Goal: Task Accomplishment & Management: Complete application form

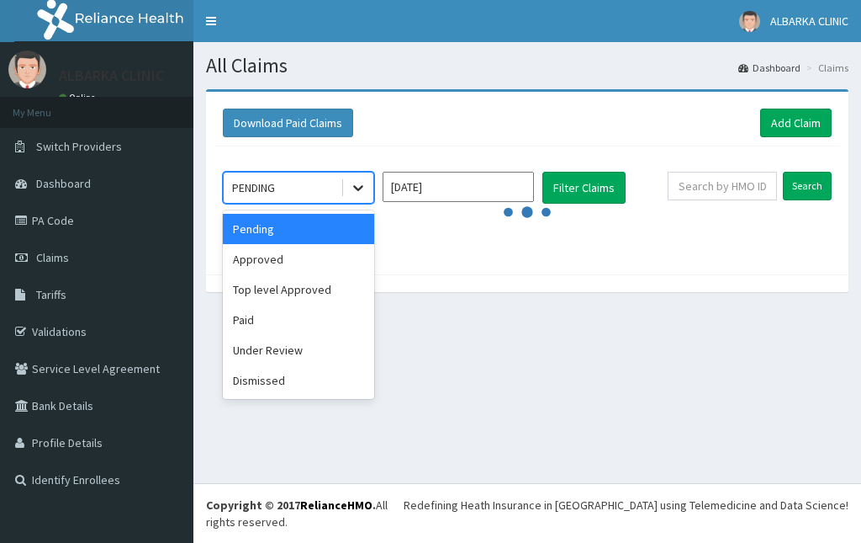
click at [366, 182] on icon at bounding box center [358, 187] width 17 height 17
click at [295, 261] on div "Approved" at bounding box center [298, 259] width 151 height 30
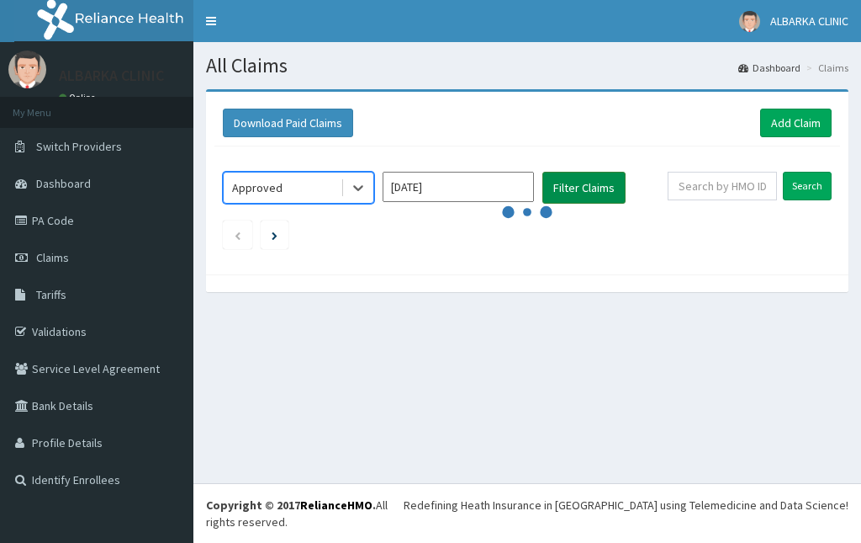
click at [603, 192] on button "Filter Claims" at bounding box center [584, 188] width 83 height 32
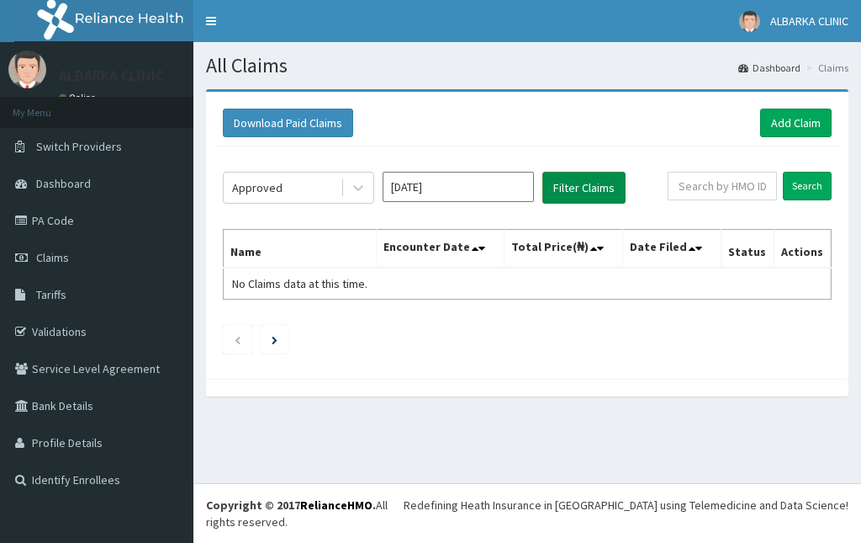
click at [597, 184] on button "Filter Claims" at bounding box center [584, 188] width 83 height 32
click at [473, 186] on input "Jul 2025" at bounding box center [458, 187] width 151 height 30
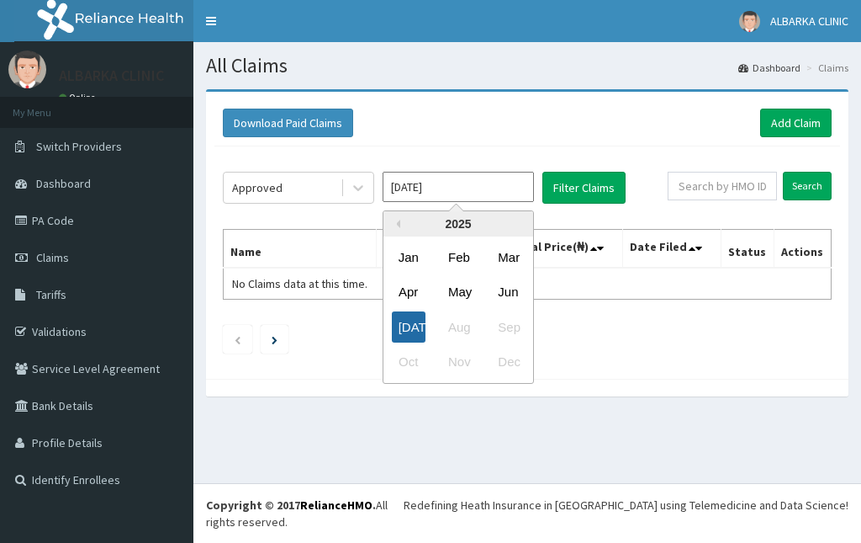
click at [402, 321] on div "Jul" at bounding box center [409, 326] width 34 height 31
type input "Jun 2025"
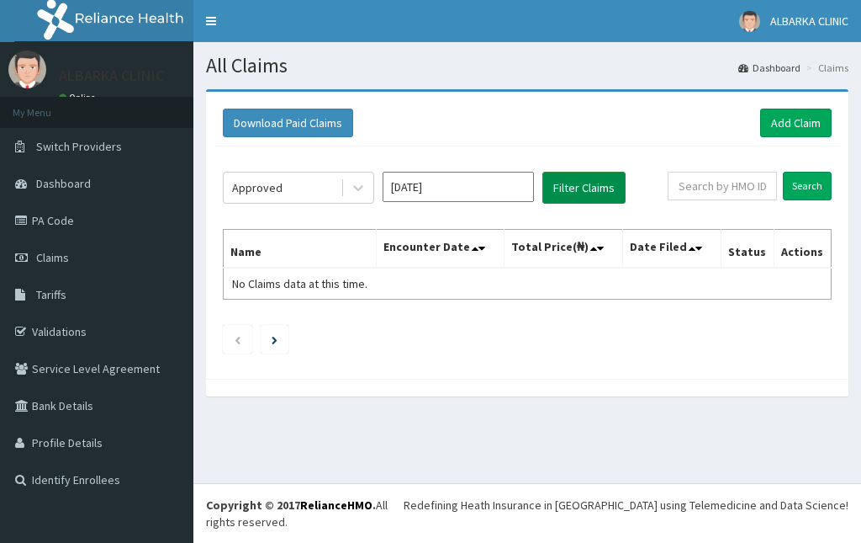
click at [590, 181] on button "Filter Claims" at bounding box center [584, 188] width 83 height 32
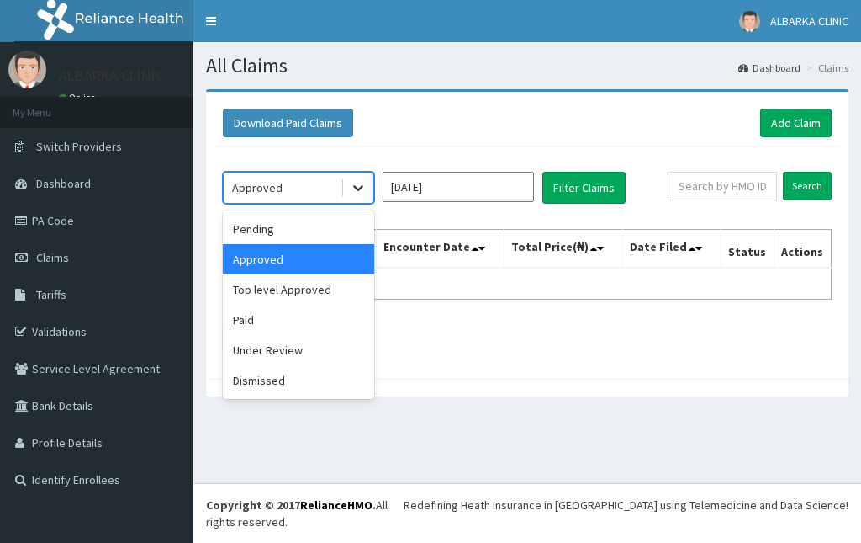
click at [356, 186] on icon at bounding box center [358, 187] width 17 height 17
click at [275, 285] on div "Top level Approved" at bounding box center [298, 289] width 151 height 30
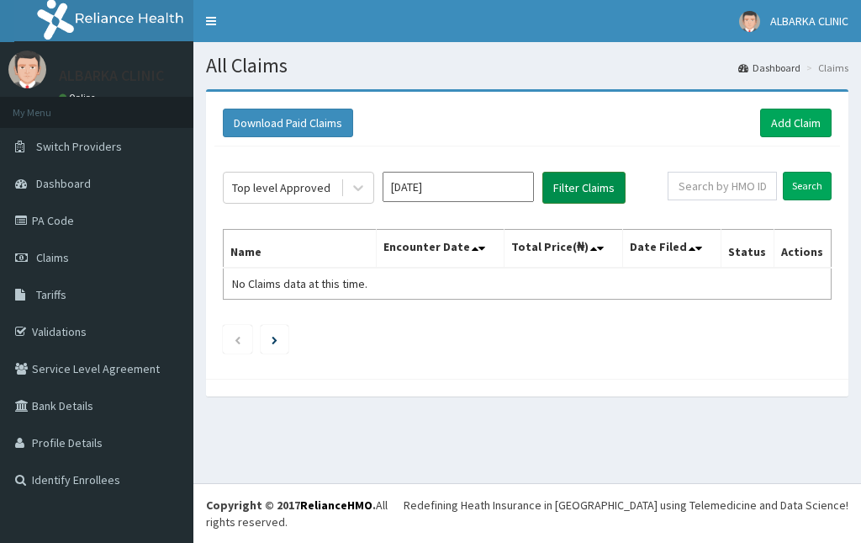
click at [562, 172] on button "Filter Claims" at bounding box center [584, 188] width 83 height 32
click at [560, 188] on button "Filter Claims" at bounding box center [584, 188] width 83 height 32
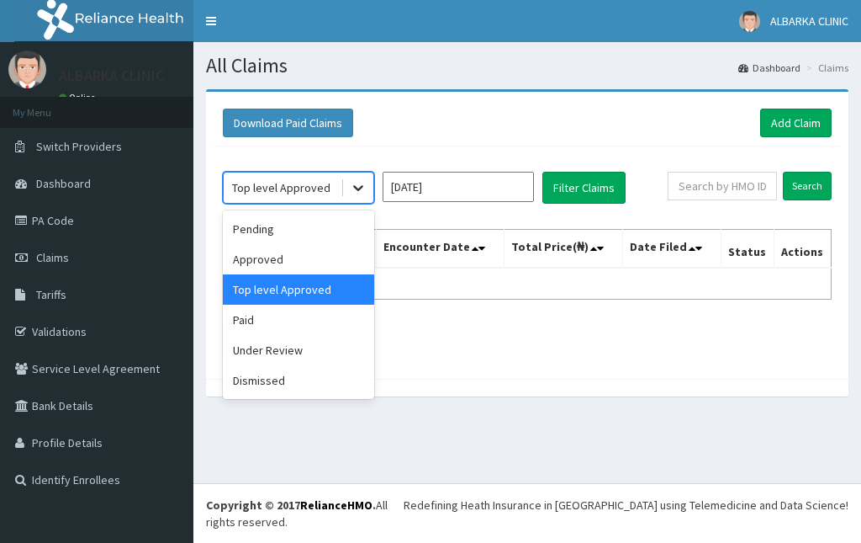
click at [352, 193] on icon at bounding box center [358, 187] width 17 height 17
drag, startPoint x: 278, startPoint y: 352, endPoint x: 339, endPoint y: 315, distance: 71.4
click at [280, 352] on div "Under Review" at bounding box center [298, 350] width 151 height 30
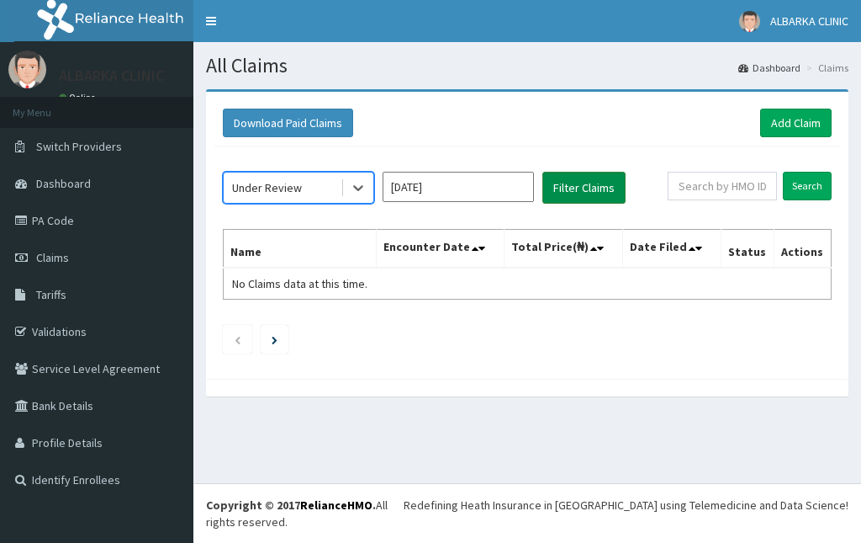
click at [577, 185] on button "Filter Claims" at bounding box center [584, 188] width 83 height 32
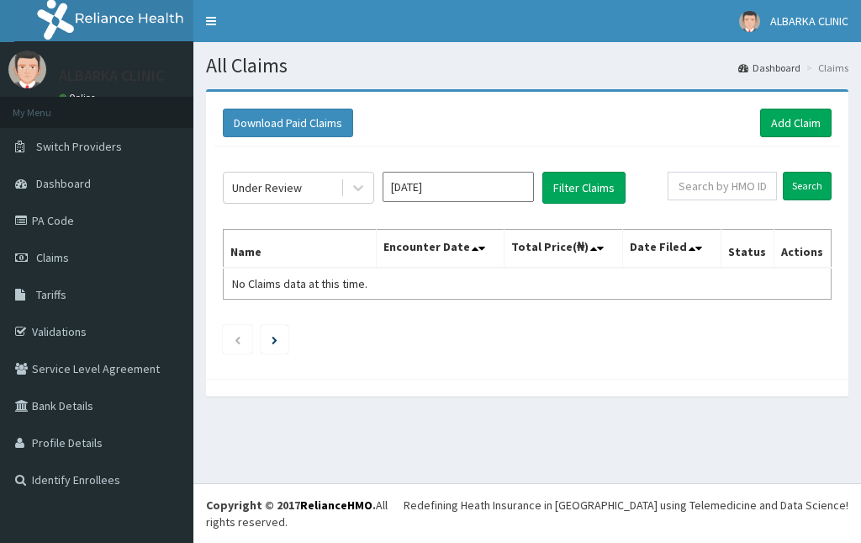
click at [460, 352] on ul at bounding box center [527, 339] width 609 height 29
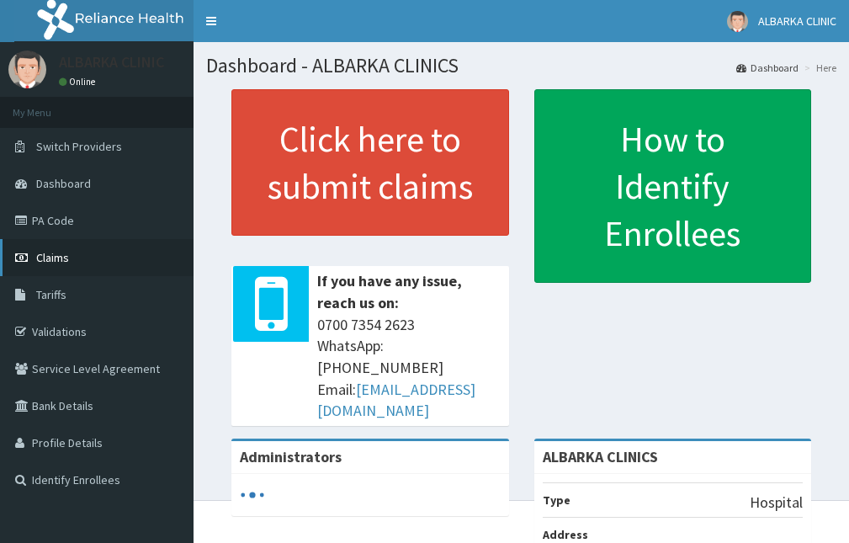
click at [50, 257] on span "Claims" at bounding box center [52, 257] width 33 height 15
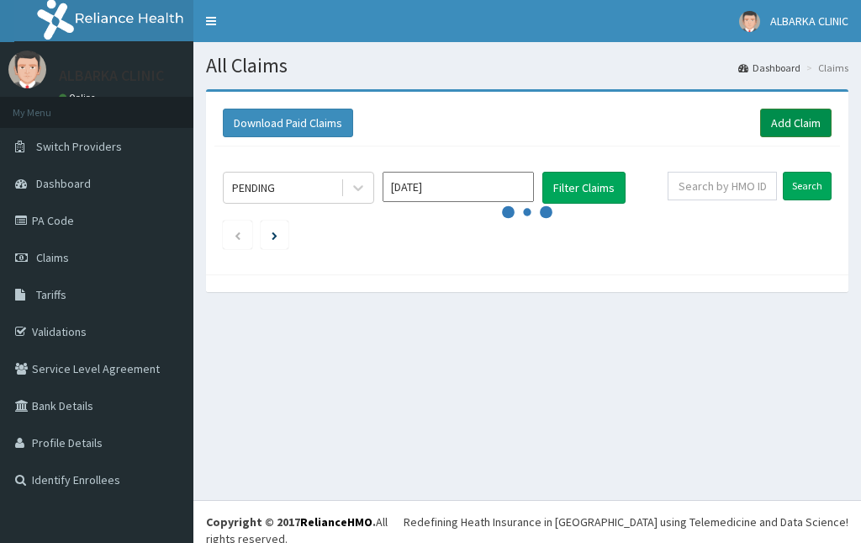
click at [795, 116] on link "Add Claim" at bounding box center [797, 123] width 72 height 29
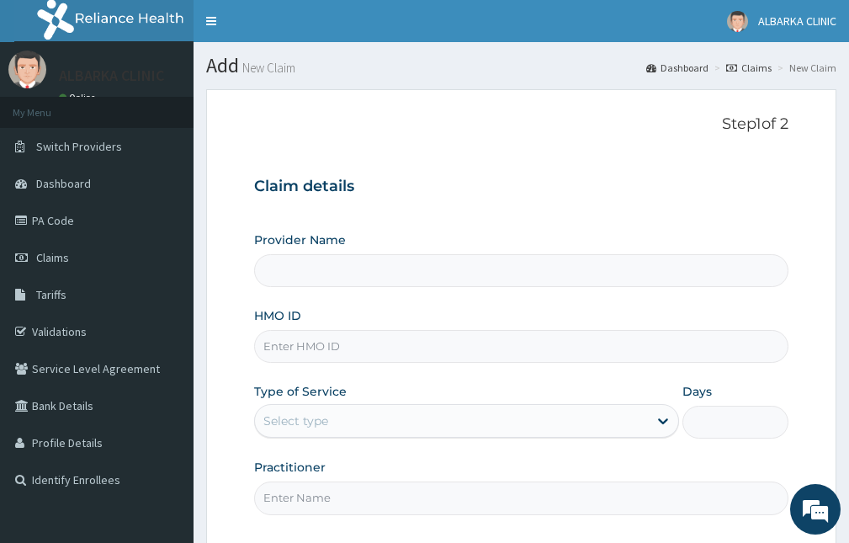
type input "ALBARKA CLINICS"
click at [74, 340] on link "Validations" at bounding box center [96, 331] width 193 height 37
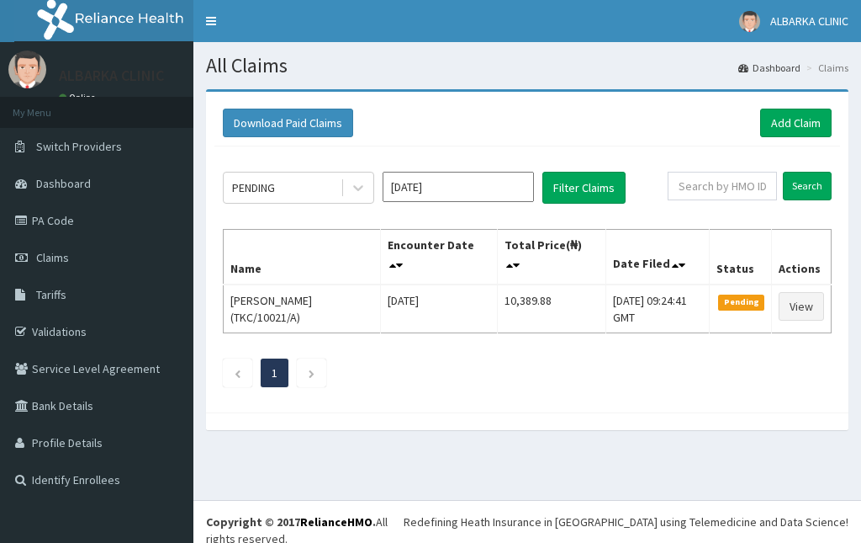
click at [791, 125] on link "Add Claim" at bounding box center [797, 123] width 72 height 29
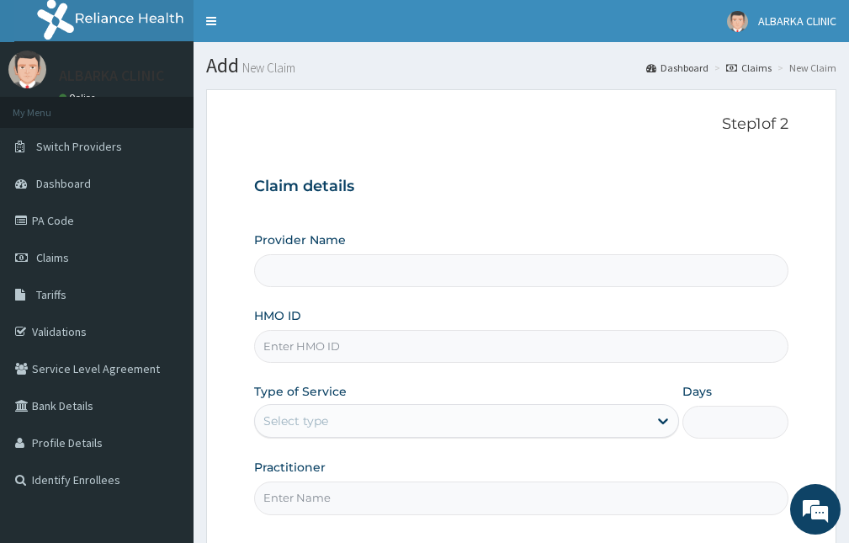
click at [284, 340] on input "HMO ID" at bounding box center [521, 346] width 534 height 33
type input "ALBARKA CLINICS"
paste input "SLB/10389/A"
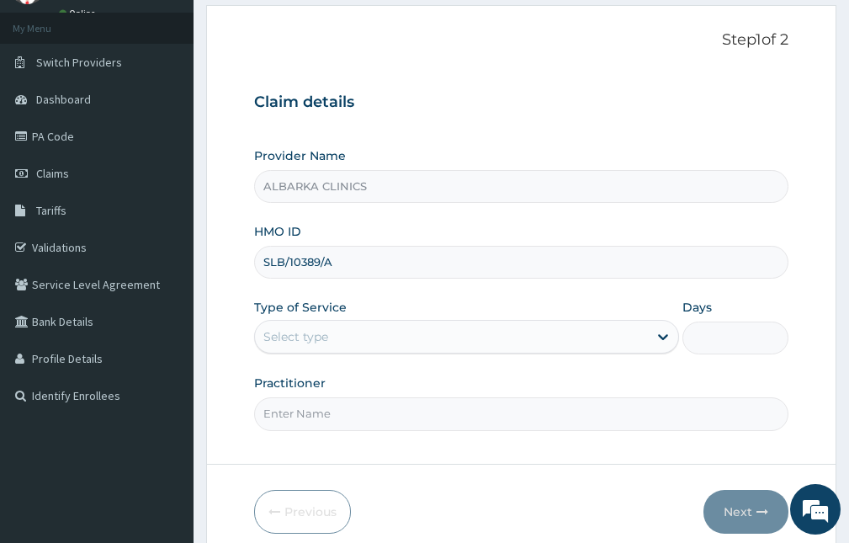
scroll to position [156, 0]
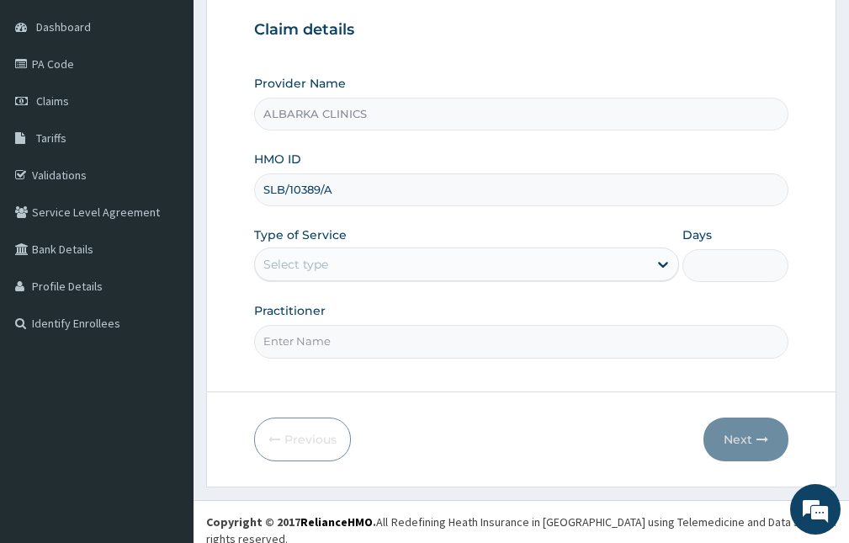
type input "SLB/10389/A"
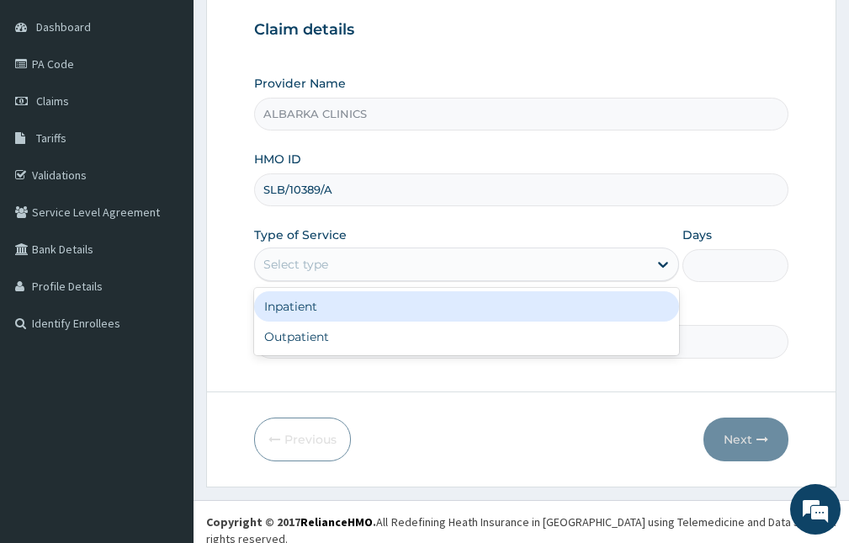
click at [390, 267] on div "Select type" at bounding box center [451, 264] width 393 height 27
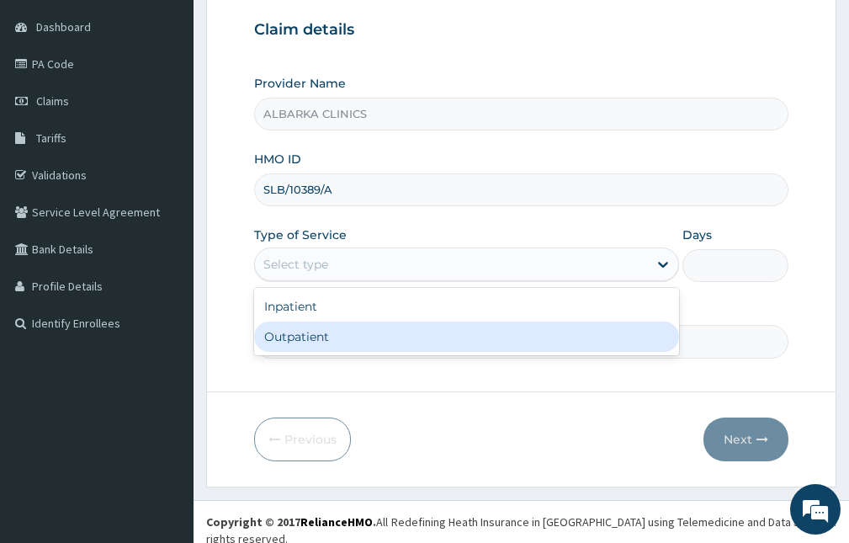
click at [401, 332] on div "Outpatient" at bounding box center [466, 336] width 425 height 30
type input "1"
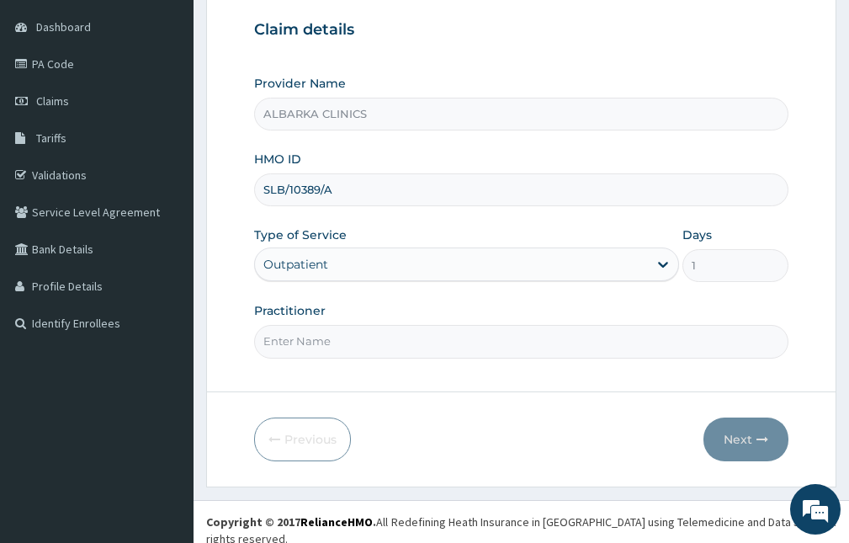
click at [401, 332] on input "Practitioner" at bounding box center [521, 341] width 534 height 33
type input "DR ABDULRAHMAN"
click at [753, 432] on button "Next" at bounding box center [745, 439] width 85 height 44
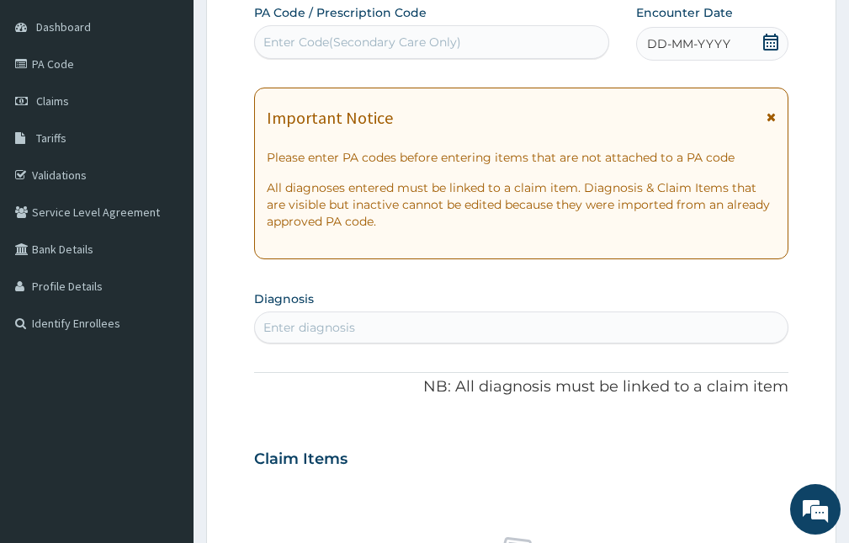
click at [763, 44] on icon at bounding box center [770, 42] width 15 height 17
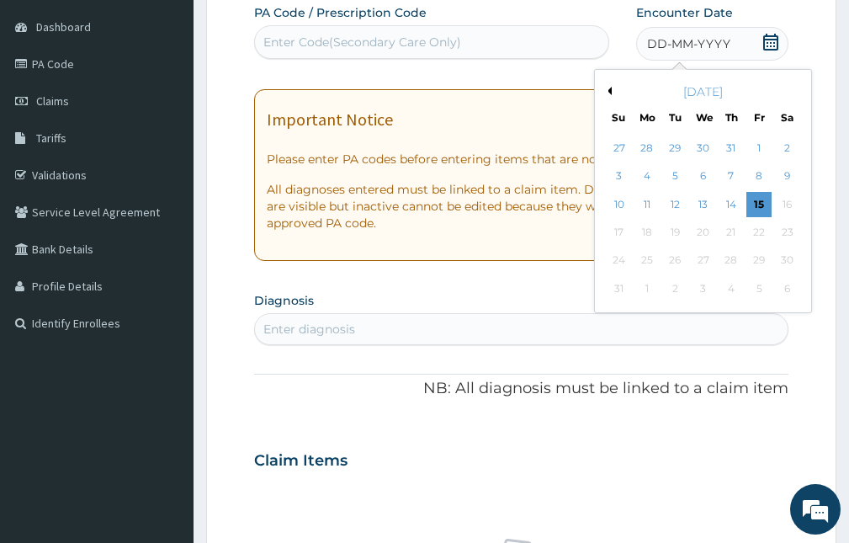
scroll to position [0, 0]
click at [792, 172] on div "9" at bounding box center [787, 176] width 25 height 25
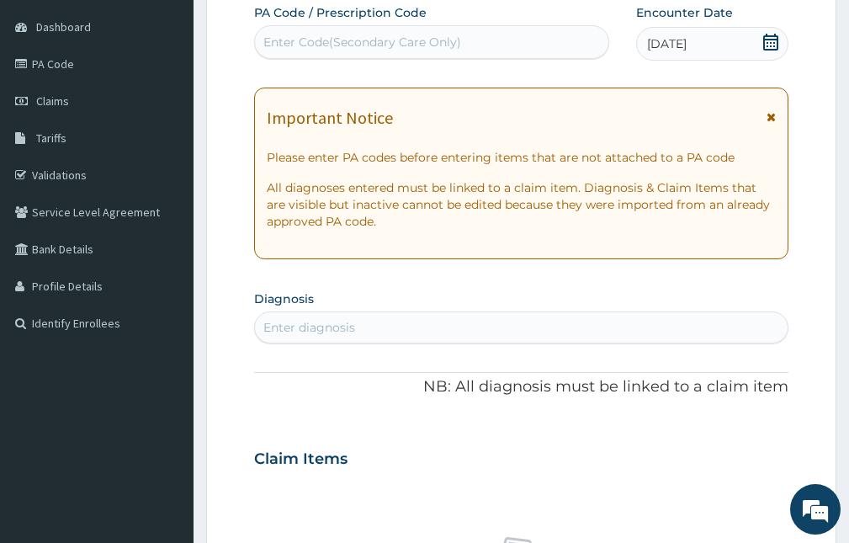
click at [568, 323] on div "Enter diagnosis" at bounding box center [521, 327] width 533 height 27
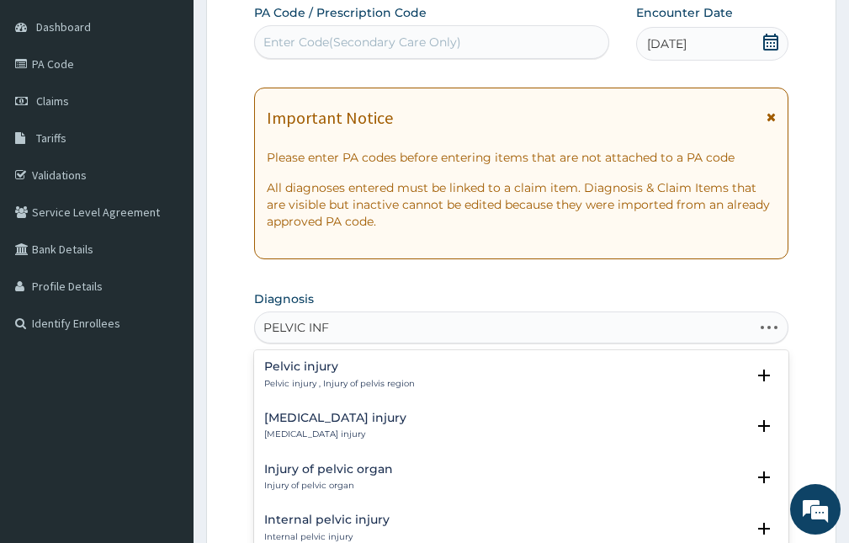
type input "PELVIC INFL"
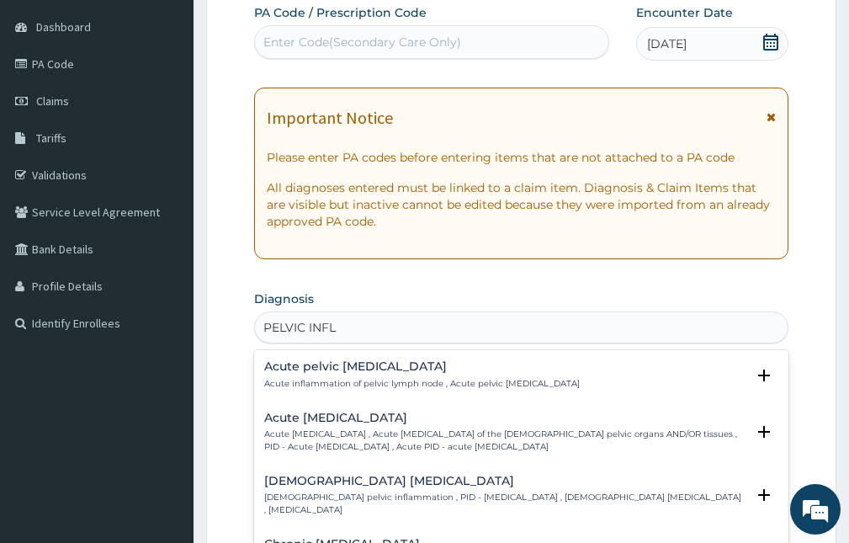
scroll to position [84, 0]
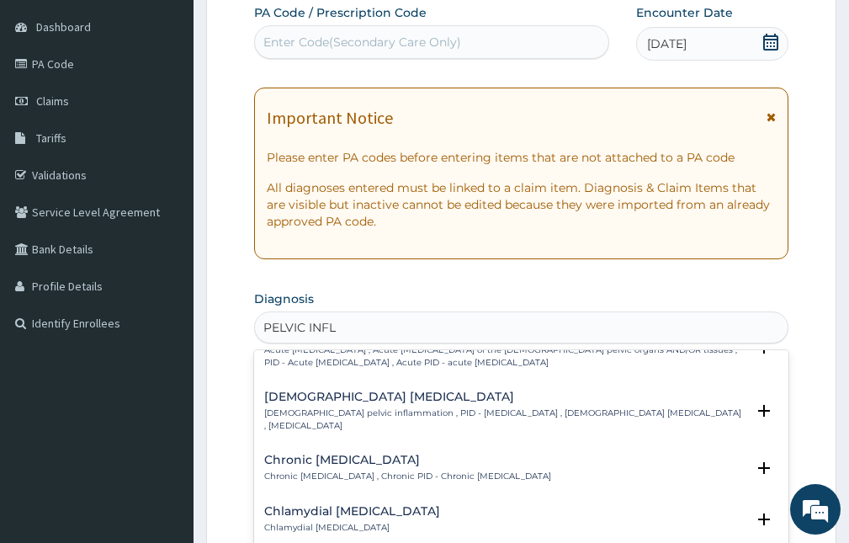
click at [445, 419] on p "Female pelvic inflammation , PID - pelvic inflammatory disease , Female pelvic …" at bounding box center [504, 419] width 481 height 24
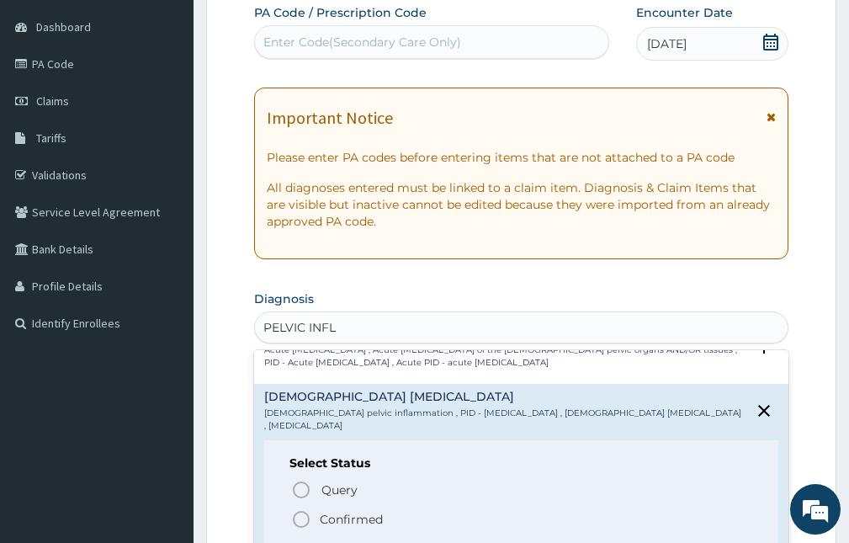
click at [327, 527] on p "Confirmed" at bounding box center [351, 519] width 63 height 17
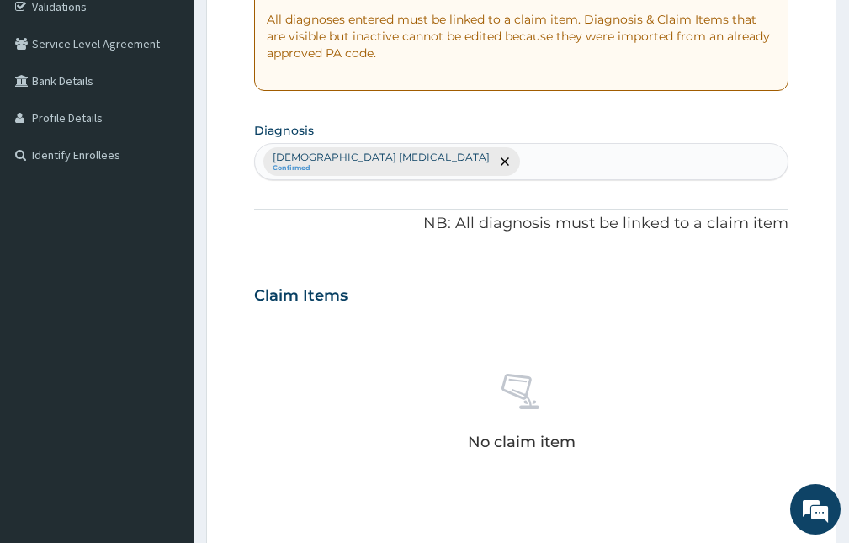
scroll to position [409, 0]
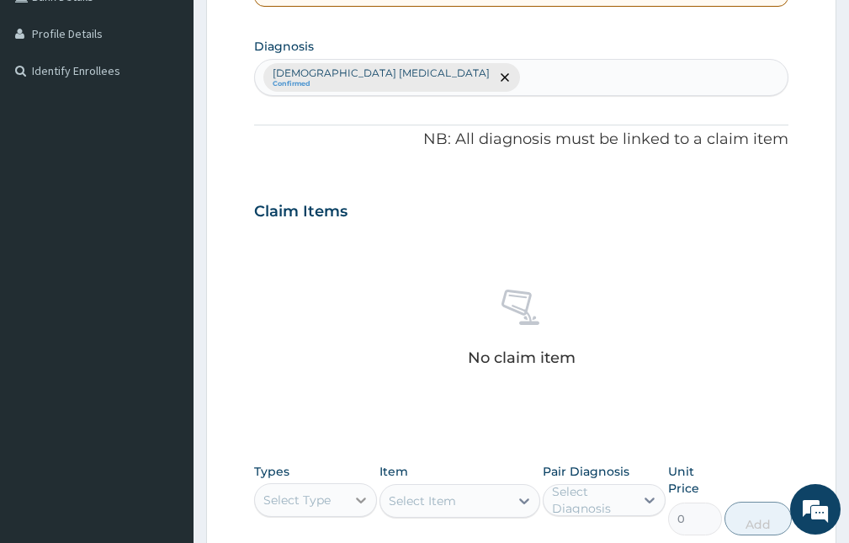
click at [358, 504] on icon at bounding box center [360, 499] width 17 height 17
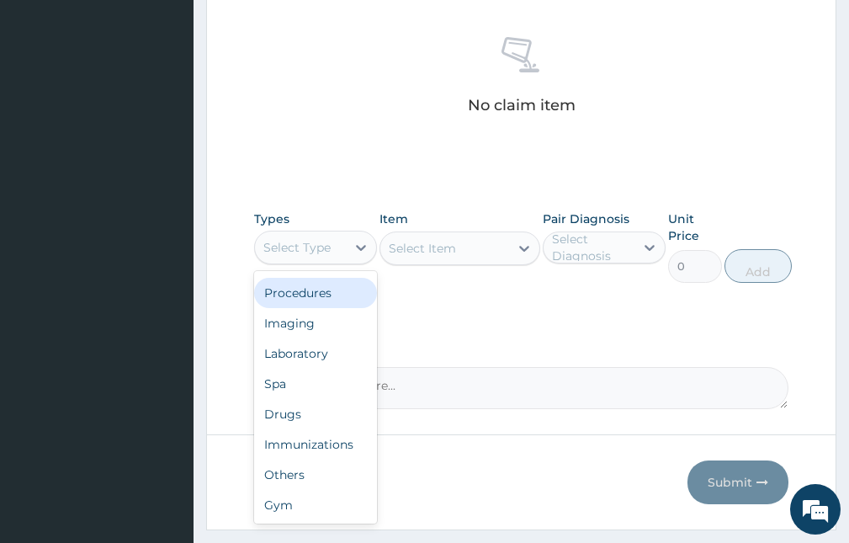
click at [306, 301] on div "Procedures" at bounding box center [315, 293] width 123 height 30
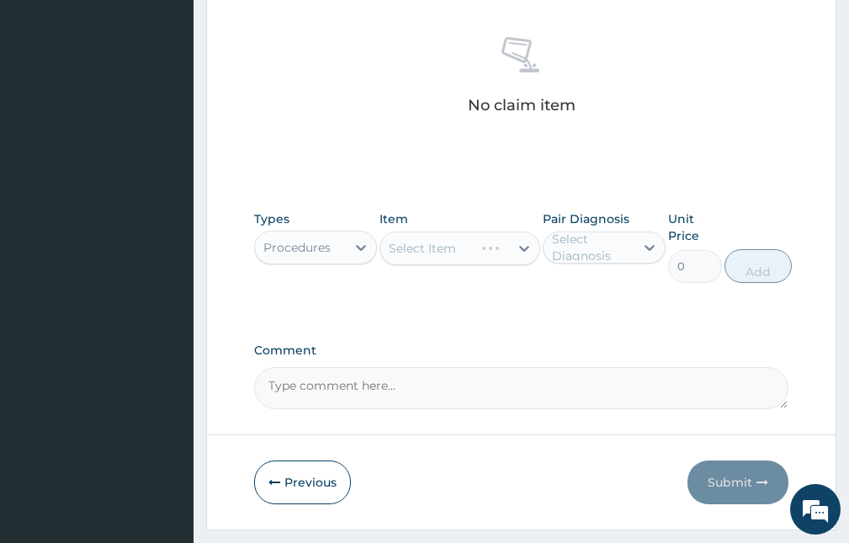
click at [566, 236] on div "Select Diagnosis" at bounding box center [592, 248] width 81 height 34
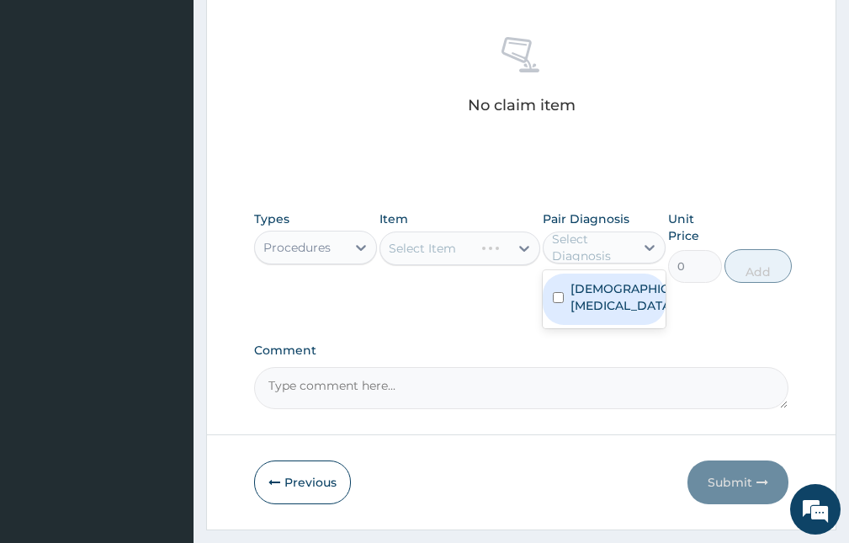
click at [594, 312] on label "Female pelvic inflammatory disease" at bounding box center [621, 297] width 103 height 34
checkbox input "true"
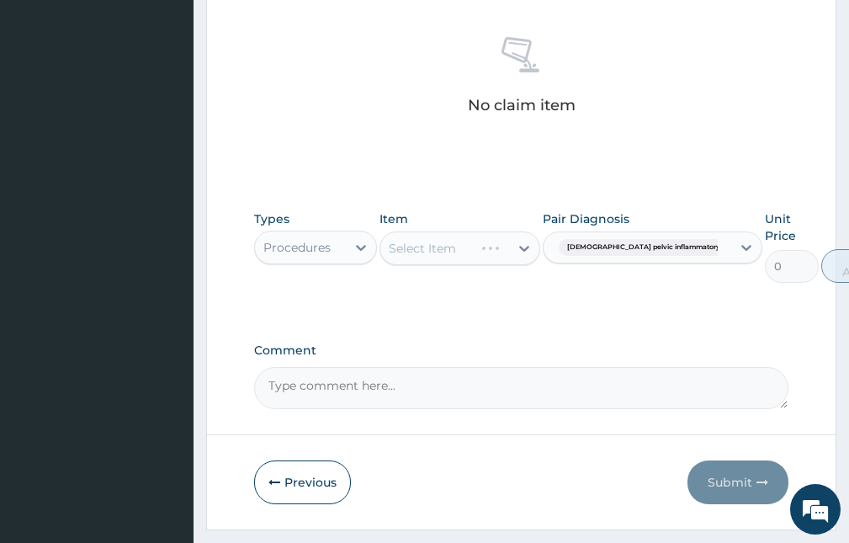
click at [472, 254] on div "Select Item" at bounding box center [459, 248] width 160 height 34
click at [472, 254] on div "Select Item" at bounding box center [444, 248] width 128 height 27
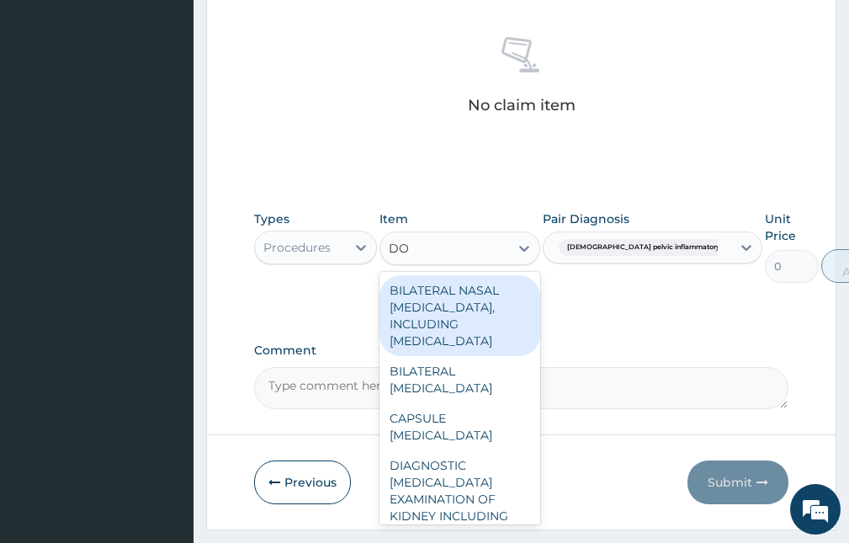
type input "D"
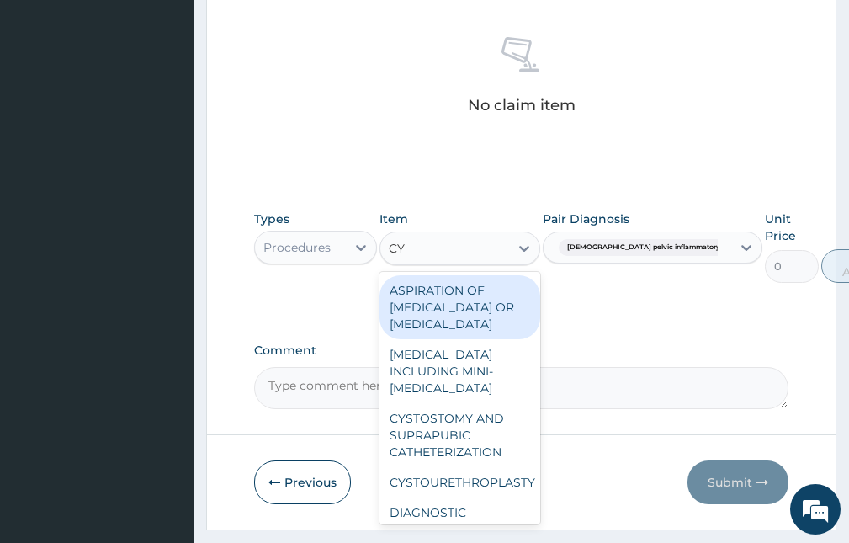
type input "CY"
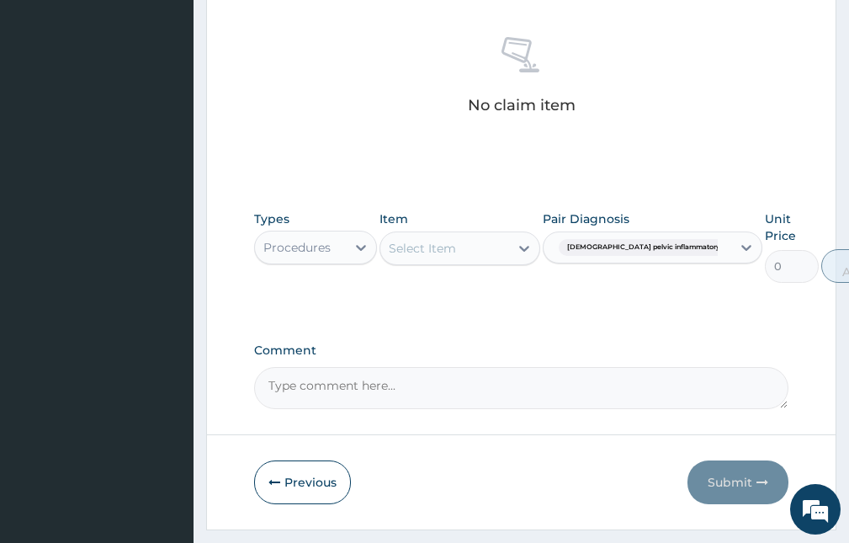
click at [429, 251] on div "Select Item" at bounding box center [422, 248] width 67 height 17
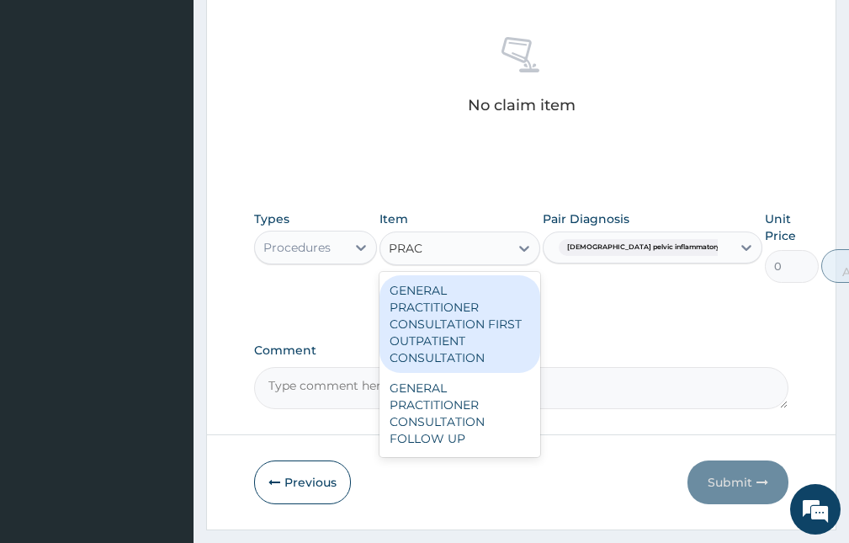
type input "PRACT"
click at [446, 331] on div "GENERAL PRACTITIONER CONSULTATION FIRST OUTPATIENT CONSULTATION" at bounding box center [459, 324] width 160 height 98
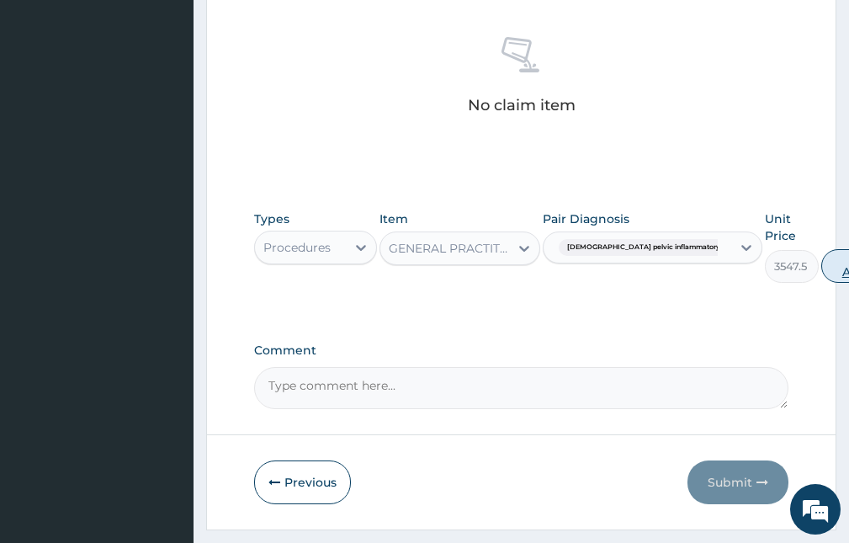
click at [821, 266] on button "Add" at bounding box center [854, 266] width 67 height 34
type input "0"
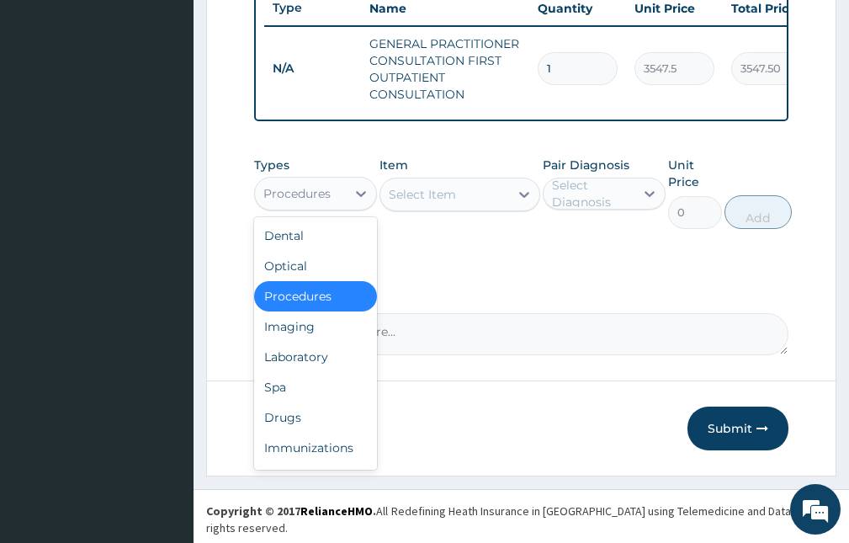
click at [336, 201] on div "Procedures" at bounding box center [300, 193] width 91 height 27
drag, startPoint x: 297, startPoint y: 433, endPoint x: 340, endPoint y: 339, distance: 103.5
click at [297, 432] on div "Drugs" at bounding box center [315, 417] width 123 height 30
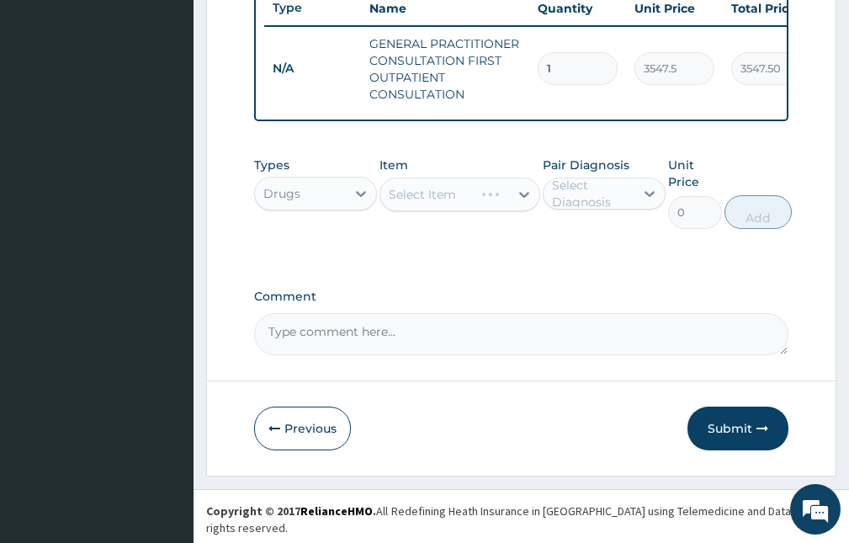
click at [564, 199] on div "Select Diagnosis" at bounding box center [592, 194] width 81 height 34
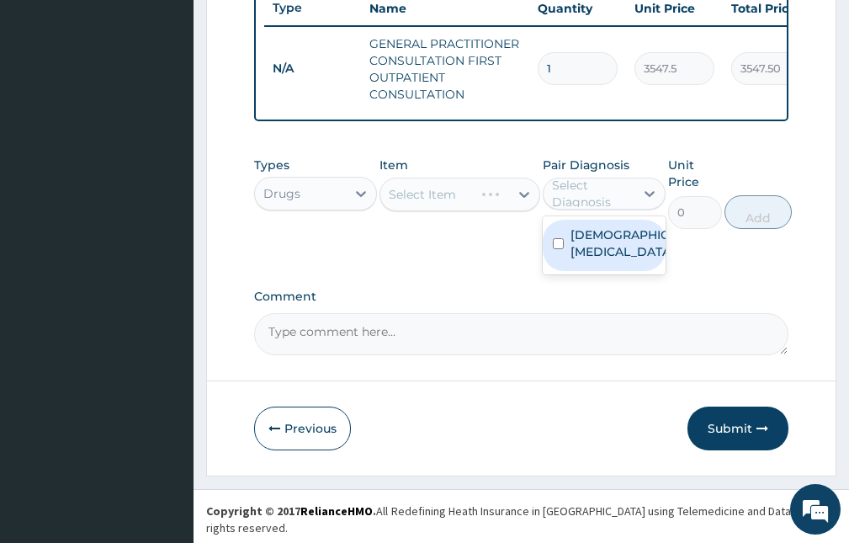
click at [563, 249] on input "checkbox" at bounding box center [558, 243] width 11 height 11
checkbox input "true"
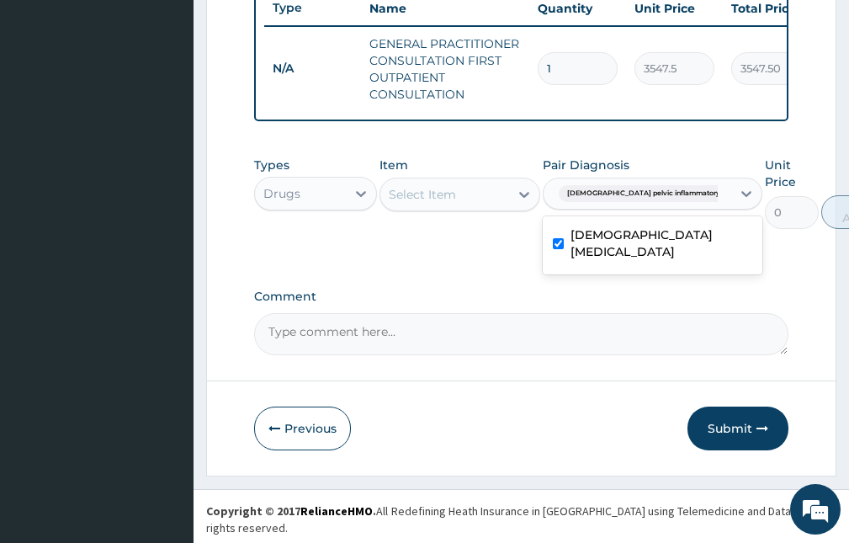
scroll to position [577, 0]
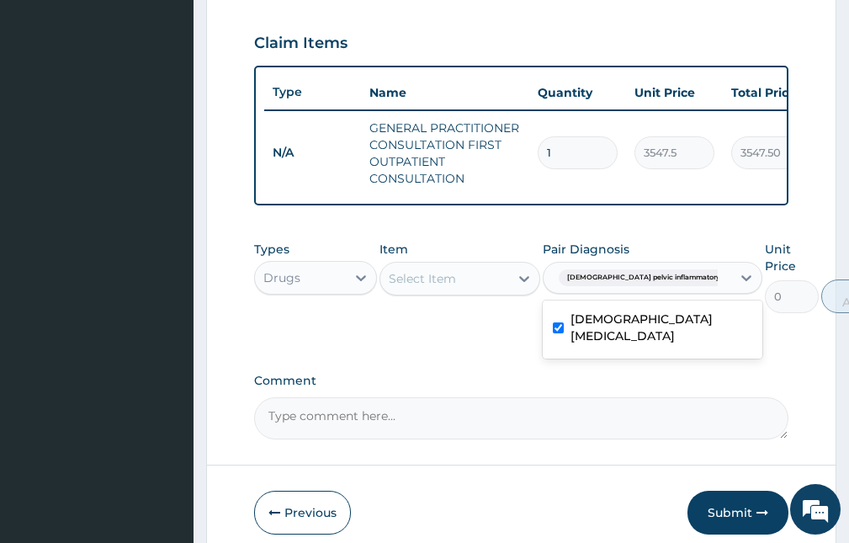
click at [435, 287] on div "Select Item" at bounding box center [422, 278] width 67 height 17
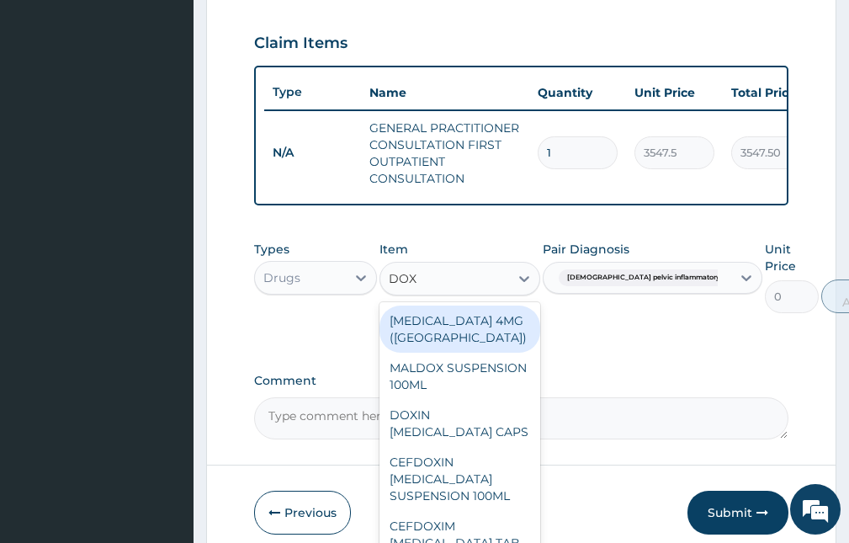
type input "DOXI"
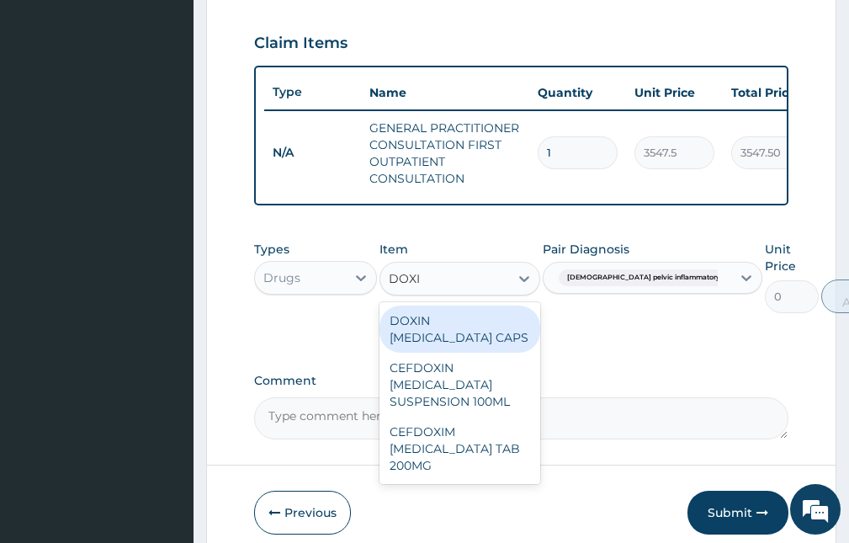
click at [464, 322] on div "DOXIN DOXYCYCLINE CAPS" at bounding box center [459, 328] width 160 height 47
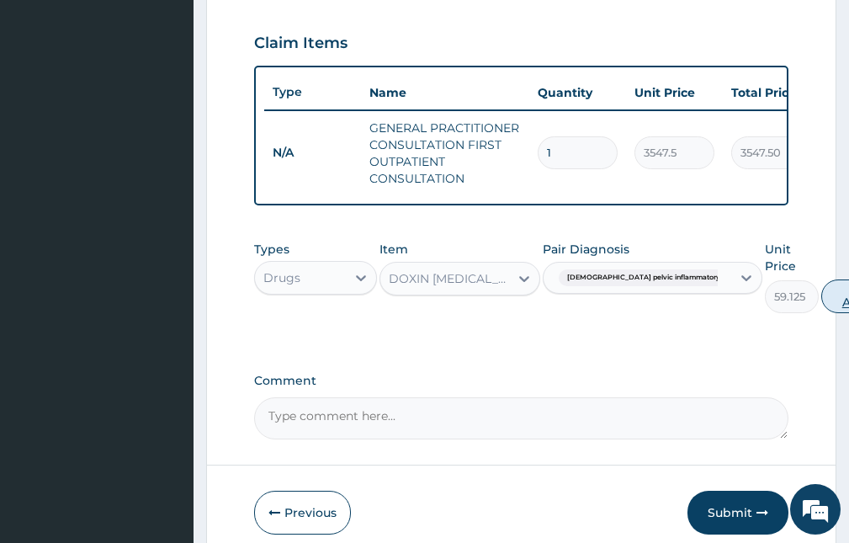
click at [821, 307] on button "Add" at bounding box center [854, 296] width 67 height 34
type input "0"
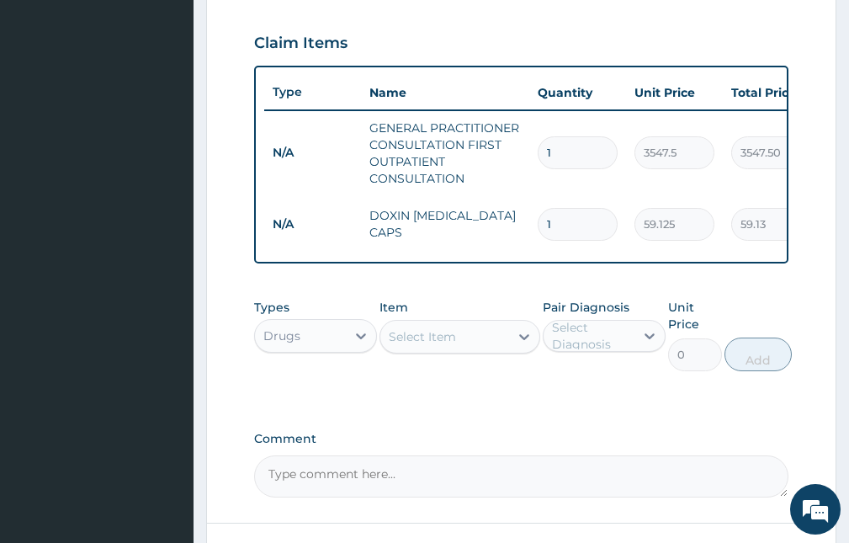
type input "10"
type input "591.25"
type input "10"
click at [421, 342] on div "Select Item" at bounding box center [422, 336] width 67 height 17
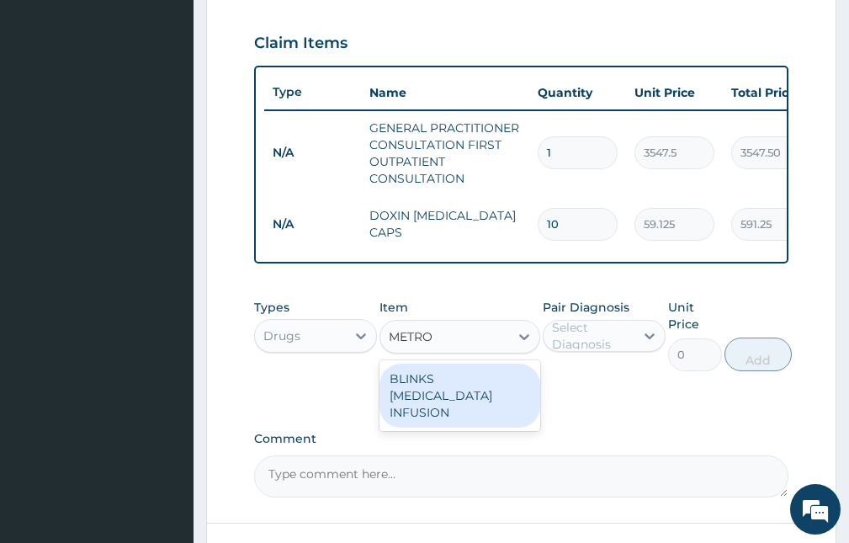
type input "METRON"
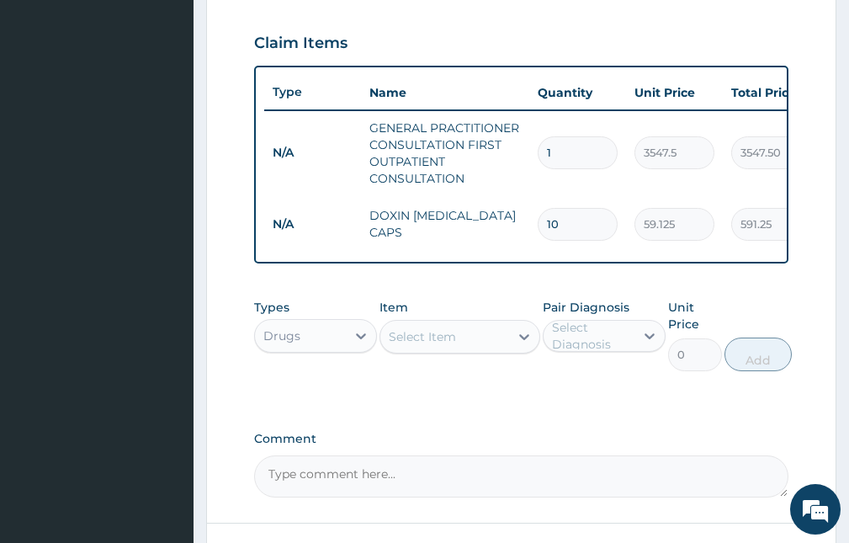
drag, startPoint x: 458, startPoint y: 340, endPoint x: 384, endPoint y: 337, distance: 74.1
click at [384, 337] on div "Select Item" at bounding box center [444, 336] width 128 height 27
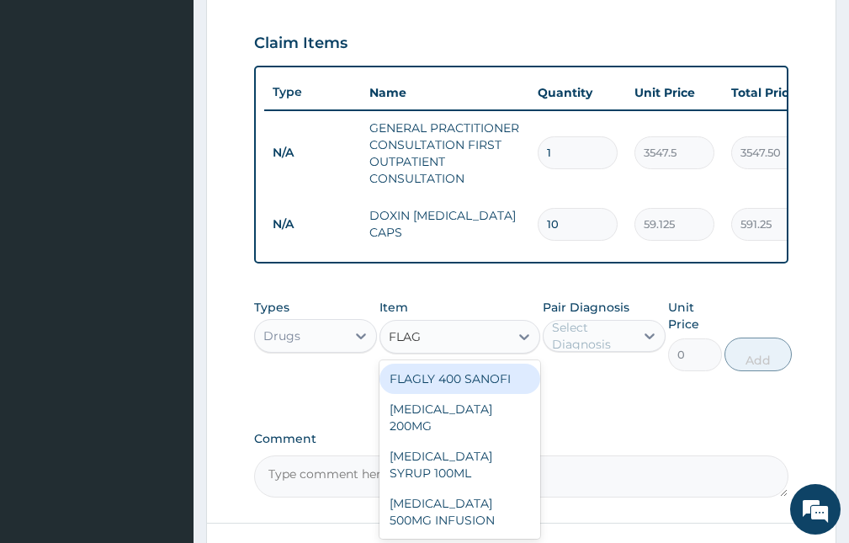
type input "FLAGY"
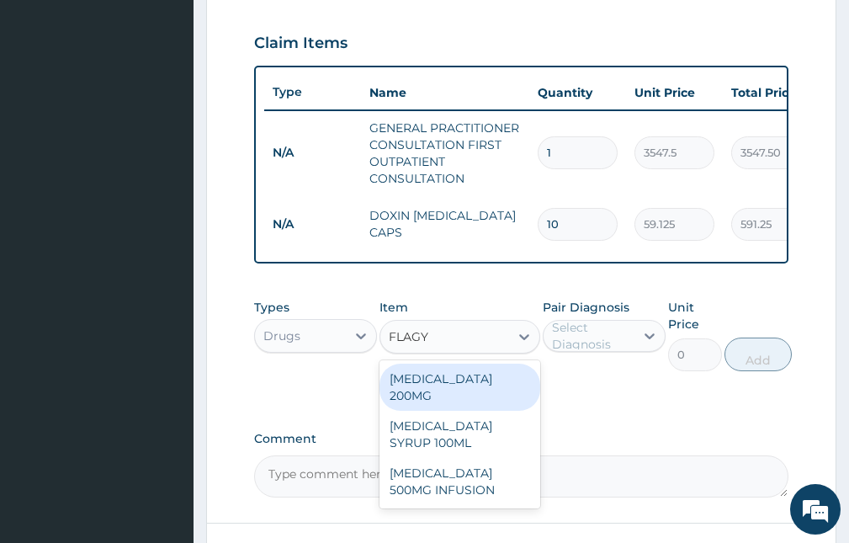
click at [448, 388] on div "FLAGYL 200MG" at bounding box center [459, 386] width 160 height 47
type input "47.3"
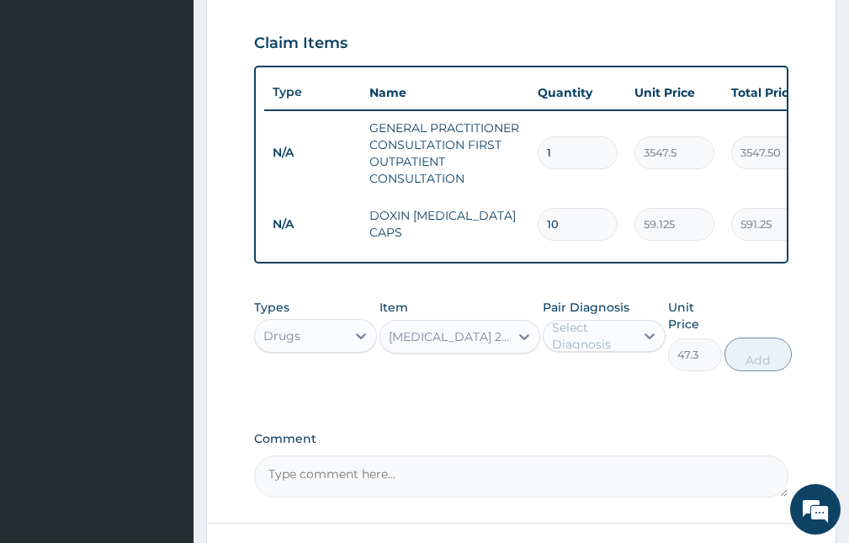
click at [591, 350] on div "Select Diagnosis" at bounding box center [592, 336] width 81 height 34
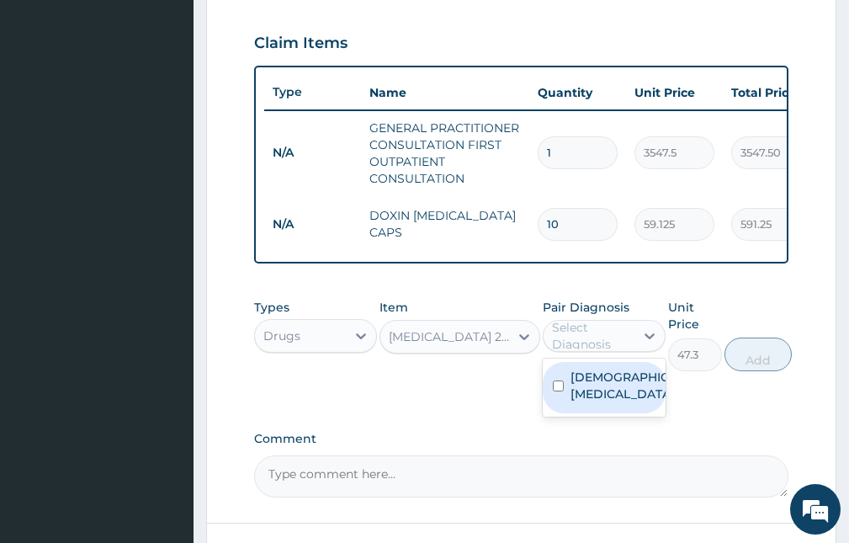
drag, startPoint x: 596, startPoint y: 409, endPoint x: 681, endPoint y: 385, distance: 89.0
click at [610, 399] on label "Female pelvic inflammatory disease" at bounding box center [621, 385] width 103 height 34
checkbox input "true"
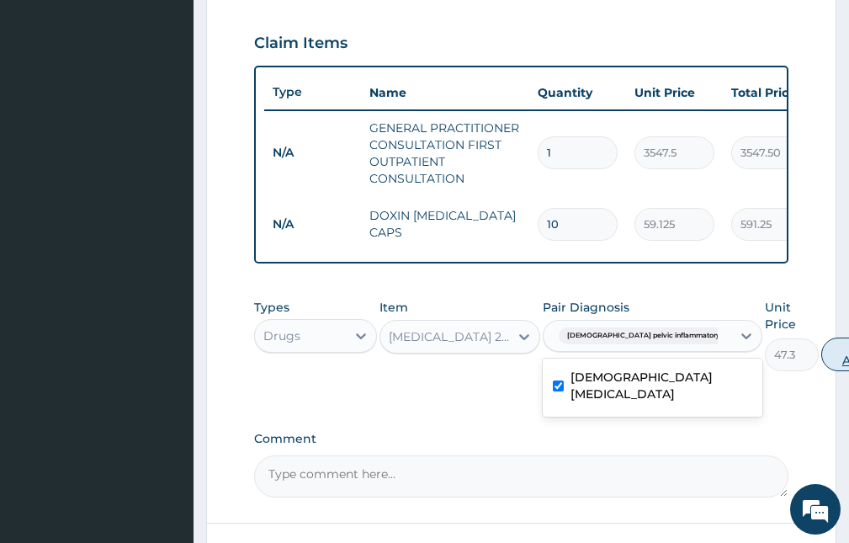
drag, startPoint x: 791, startPoint y: 367, endPoint x: 781, endPoint y: 356, distance: 14.9
click at [821, 366] on button "Add" at bounding box center [854, 354] width 67 height 34
type input "0"
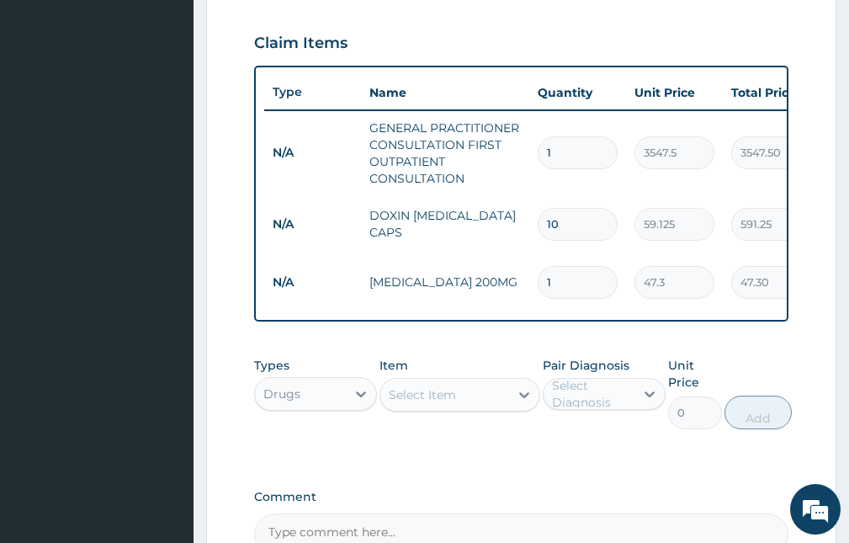
drag, startPoint x: 559, startPoint y: 282, endPoint x: 522, endPoint y: 270, distance: 38.8
click at [522, 271] on tr "N/A FLAGYL 200MG 1 47.3 47.30 Female pelvic inflammatory dis... Delete" at bounding box center [676, 282] width 824 height 58
type input "15"
type input "709.50"
type input "15"
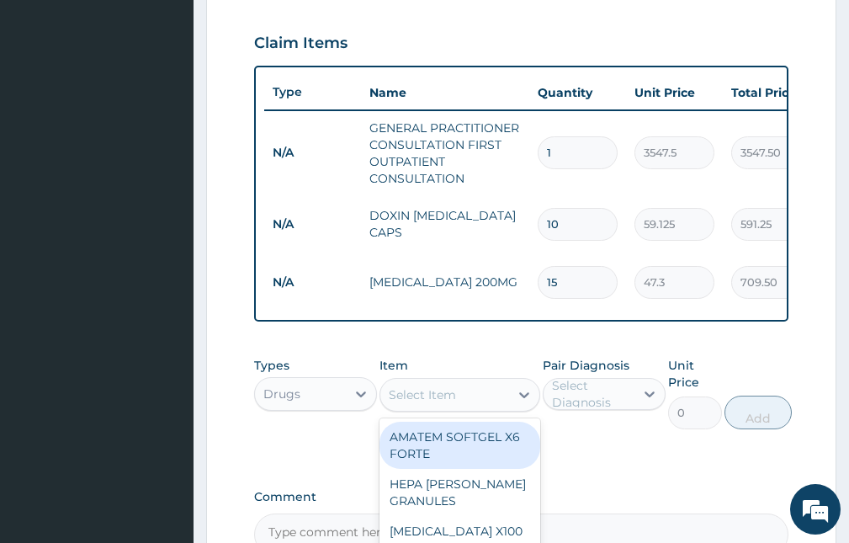
click at [408, 403] on div "Select Item" at bounding box center [422, 394] width 67 height 17
type input "FLUC"
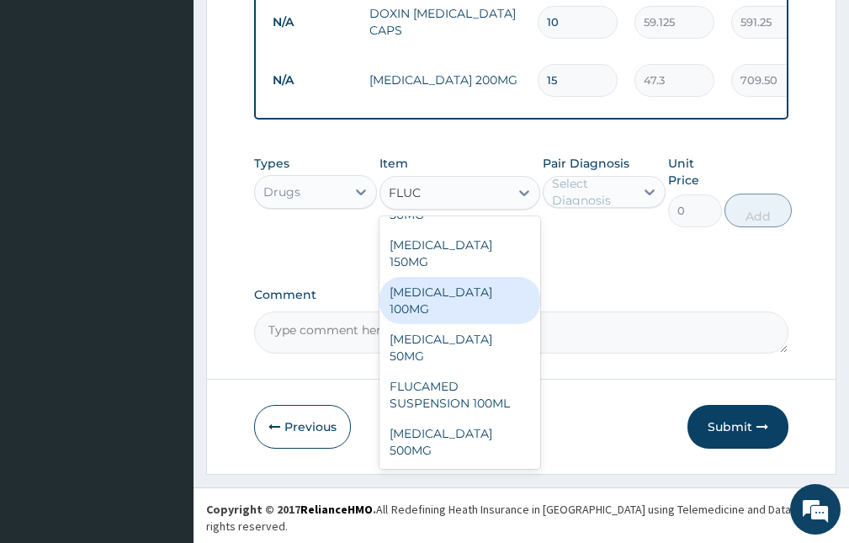
scroll to position [0, 0]
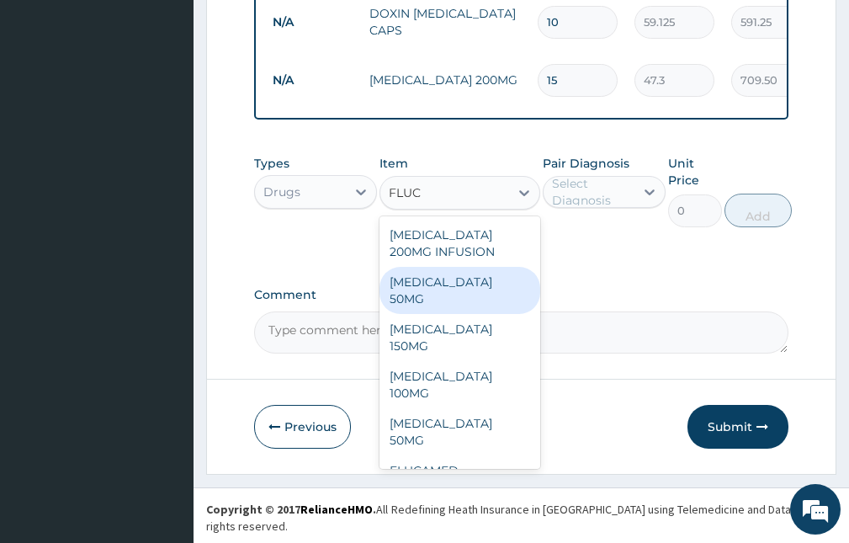
click at [464, 307] on div "FLUCONAZOLE 50MG" at bounding box center [459, 290] width 160 height 47
type input "118.25"
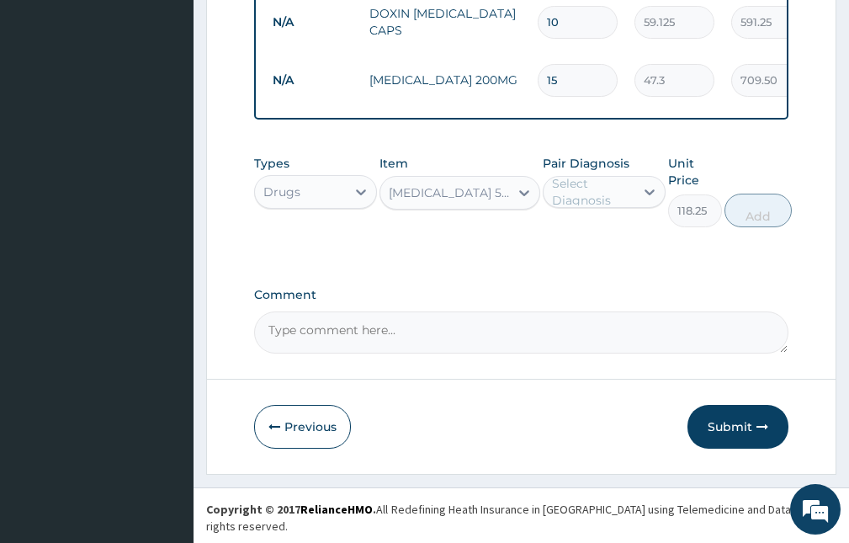
click at [577, 193] on div "Select Diagnosis" at bounding box center [592, 192] width 81 height 34
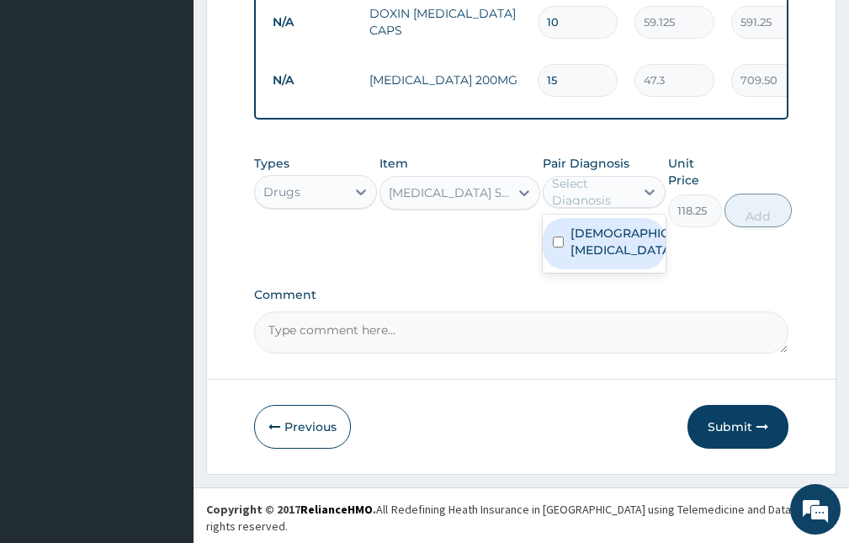
drag, startPoint x: 598, startPoint y: 272, endPoint x: 704, endPoint y: 248, distance: 108.6
click at [598, 258] on label "Female pelvic inflammatory disease" at bounding box center [621, 242] width 103 height 34
checkbox input "true"
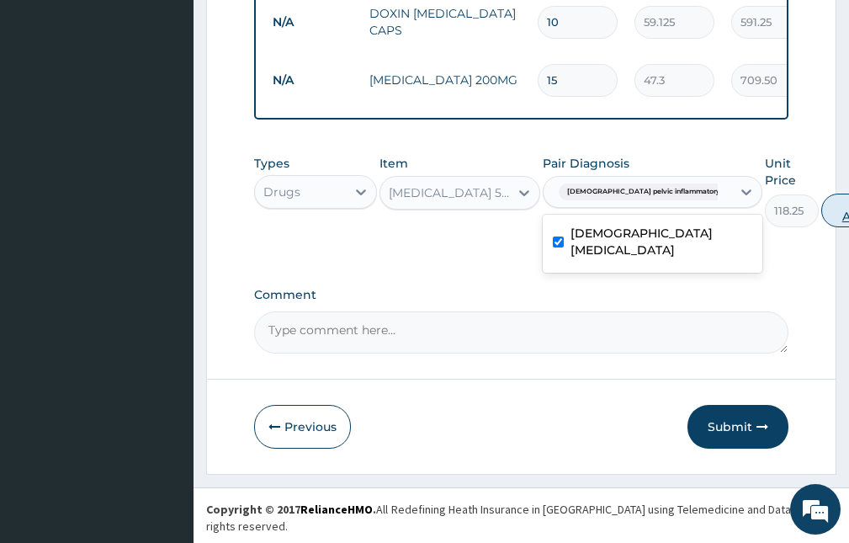
click at [821, 215] on button "Add" at bounding box center [854, 210] width 67 height 34
type input "0"
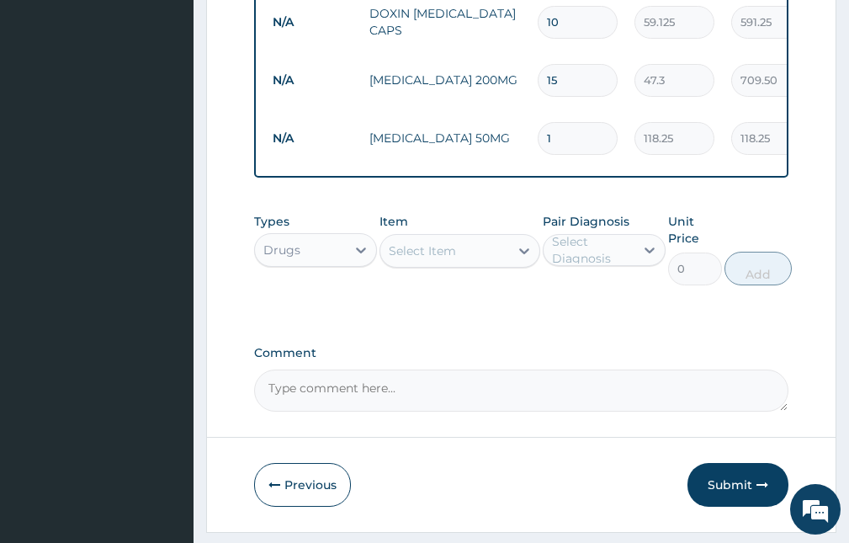
type input "10"
type input "1182.50"
type input "10"
click at [763, 490] on icon "button" at bounding box center [762, 485] width 12 height 12
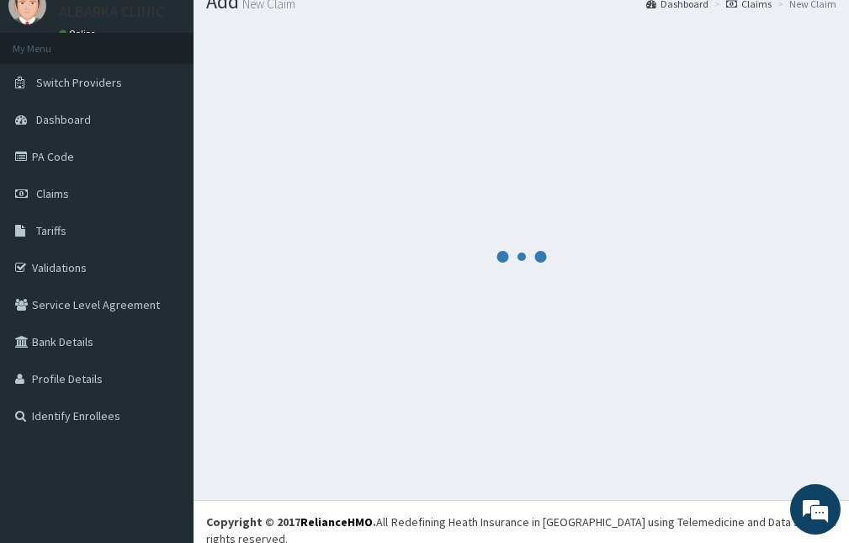
scroll to position [779, 0]
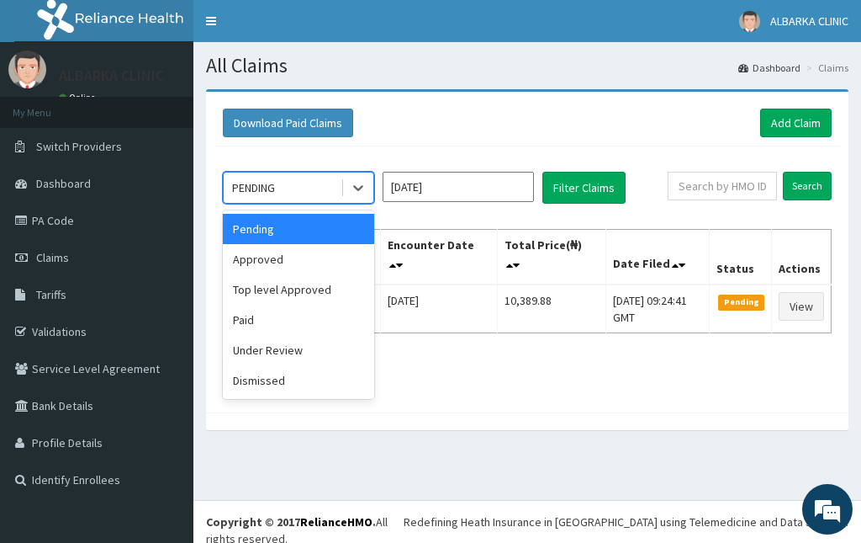
drag, startPoint x: 284, startPoint y: 190, endPoint x: 292, endPoint y: 257, distance: 67.8
click at [284, 194] on div "PENDING" at bounding box center [282, 187] width 117 height 27
click at [293, 255] on div "Approved" at bounding box center [298, 259] width 151 height 30
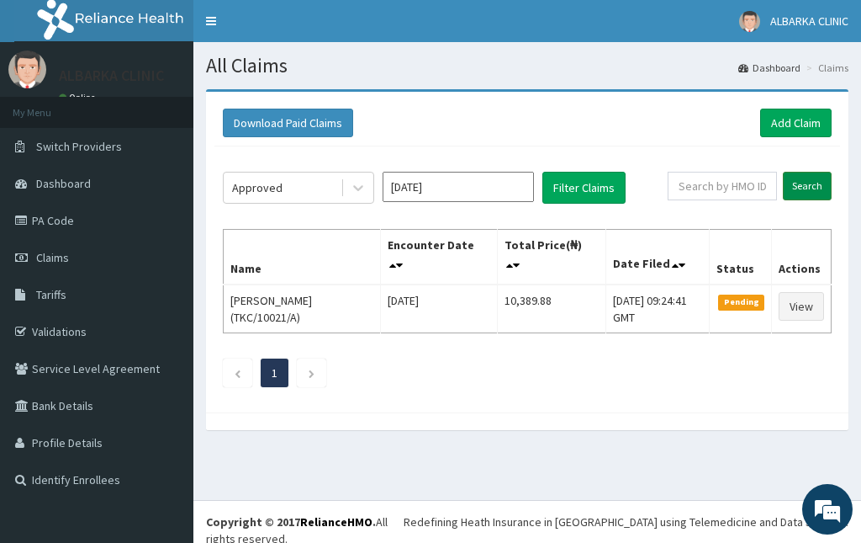
click at [814, 181] on input "Search" at bounding box center [807, 186] width 49 height 29
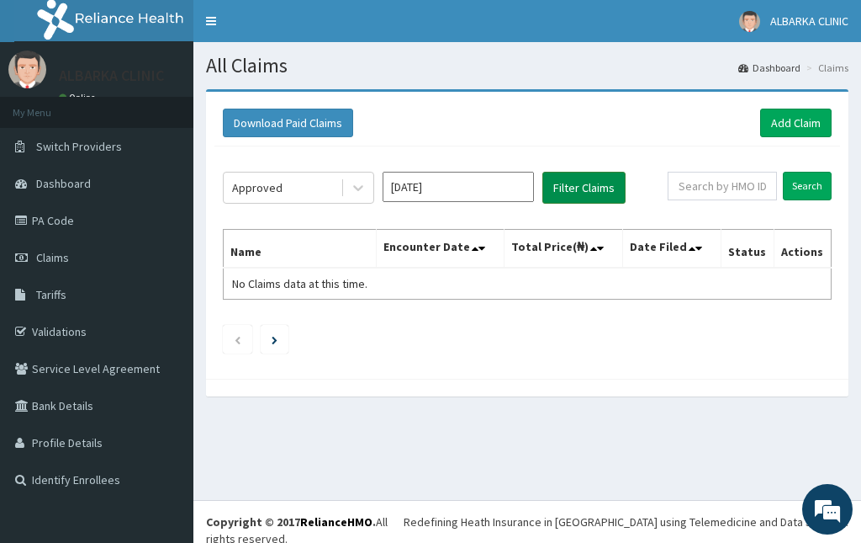
click at [589, 181] on button "Filter Claims" at bounding box center [584, 188] width 83 height 32
